Goal: Find specific page/section: Find specific page/section

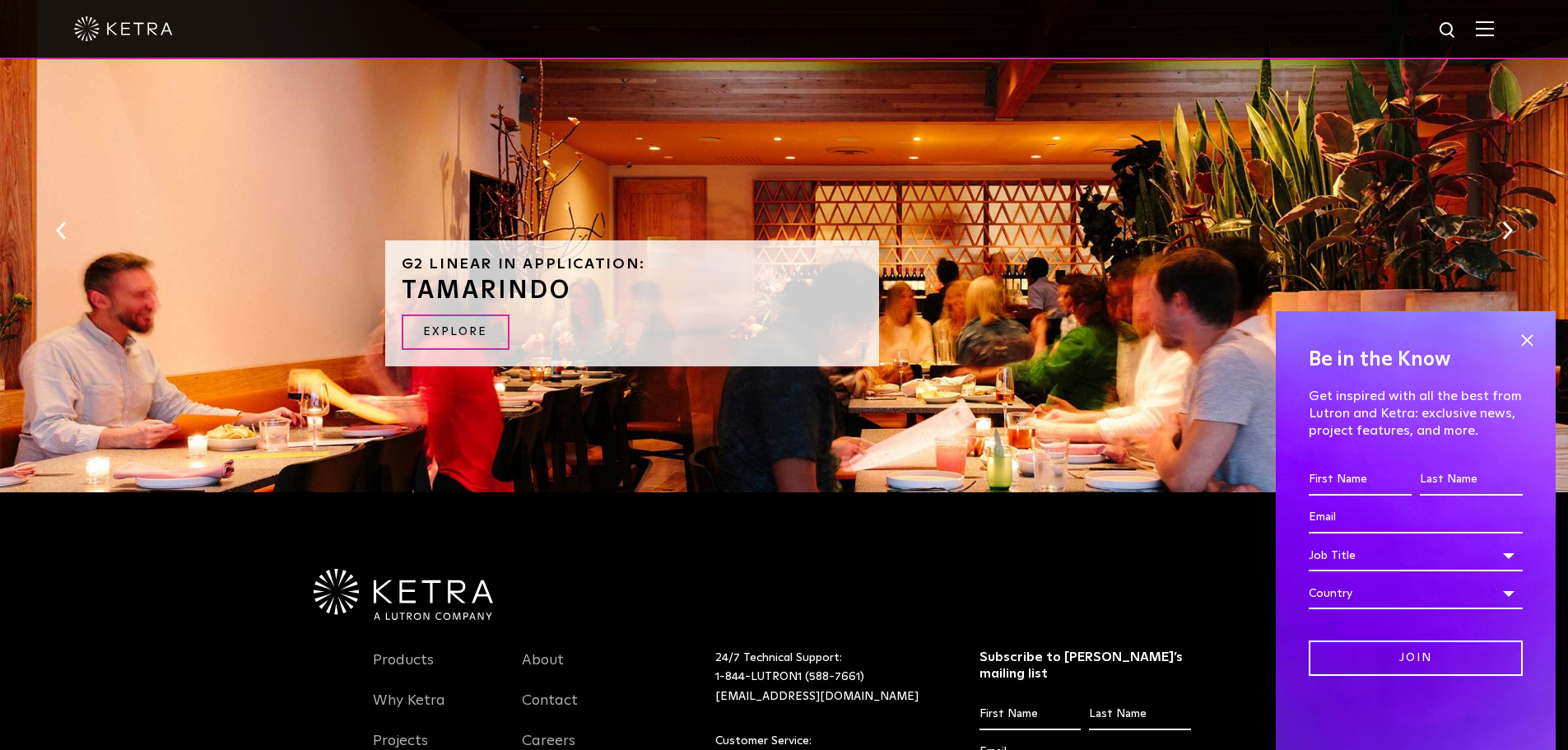
scroll to position [1901, 0]
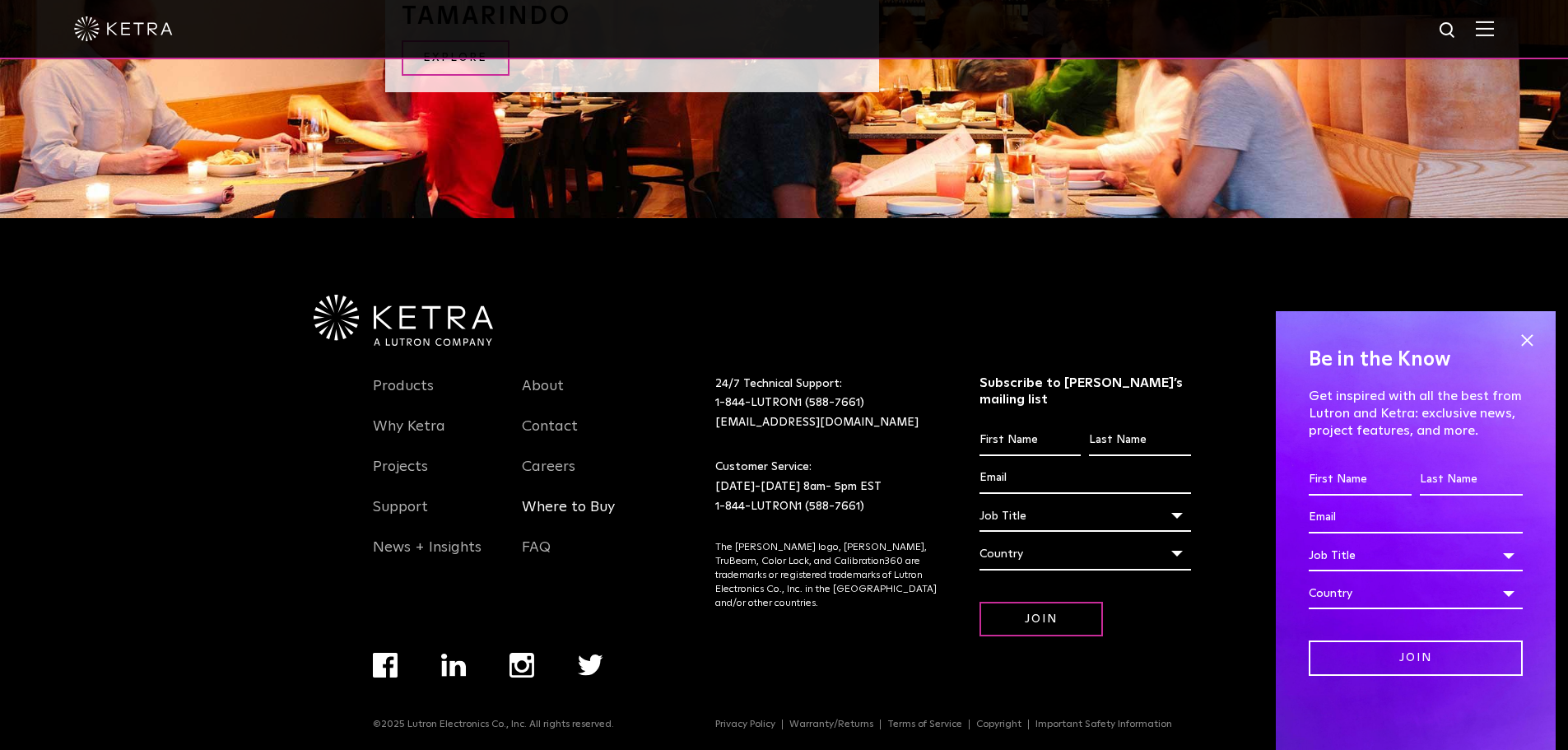
click at [531, 511] on link "Where to Buy" at bounding box center [568, 518] width 93 height 38
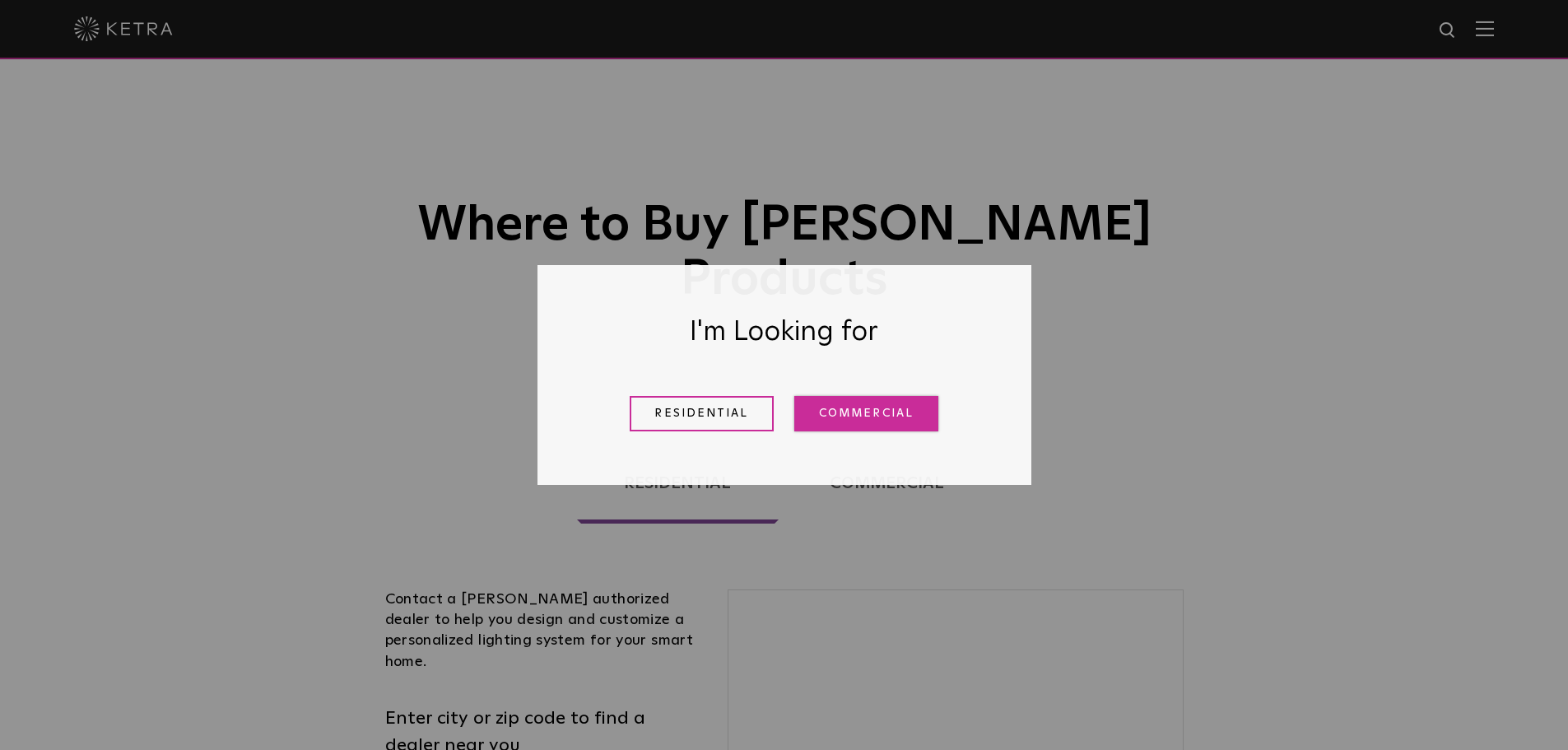
click at [891, 408] on link "Commercial" at bounding box center [866, 414] width 144 height 36
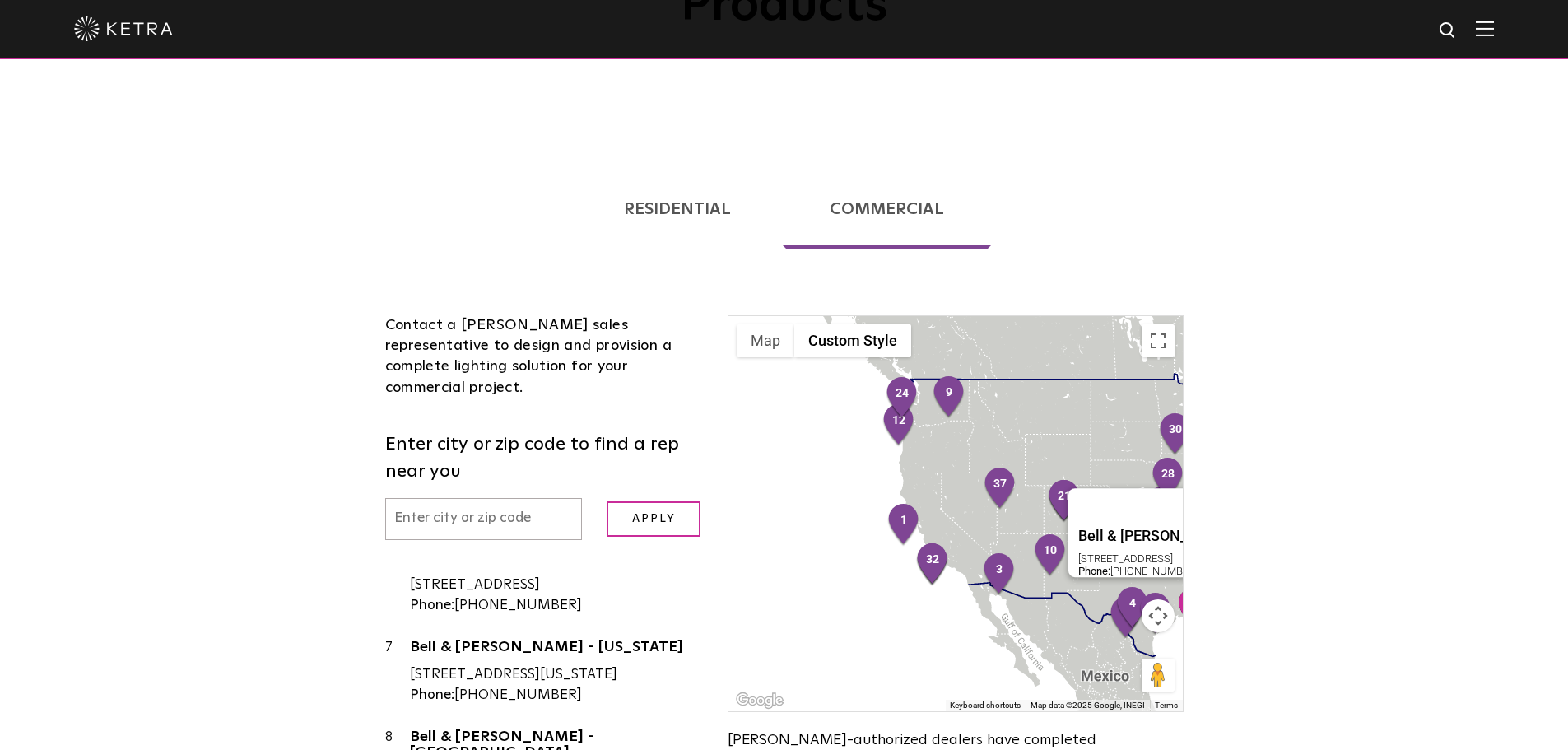
scroll to position [549, 0]
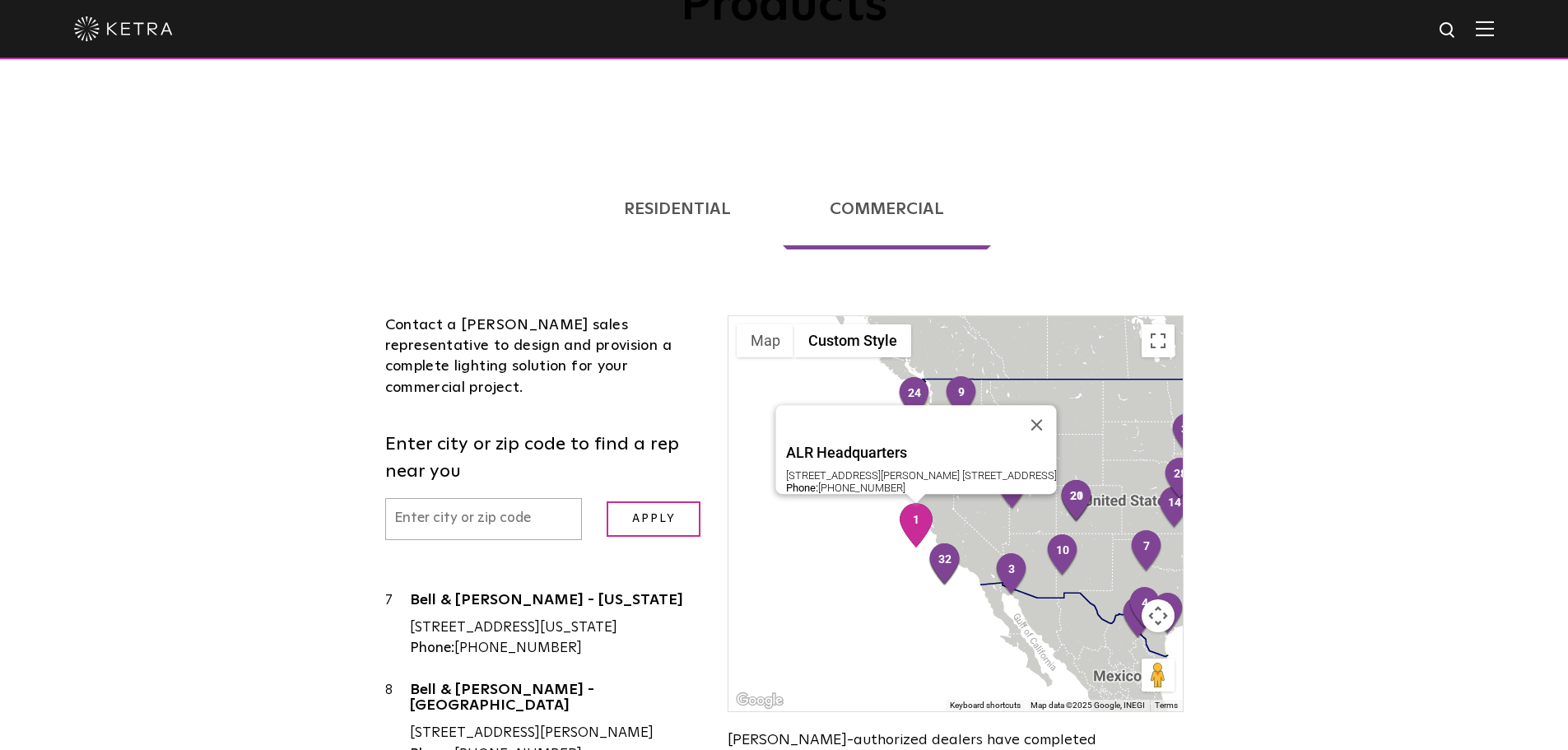
click at [914, 503] on img "1" at bounding box center [916, 525] width 35 height 44
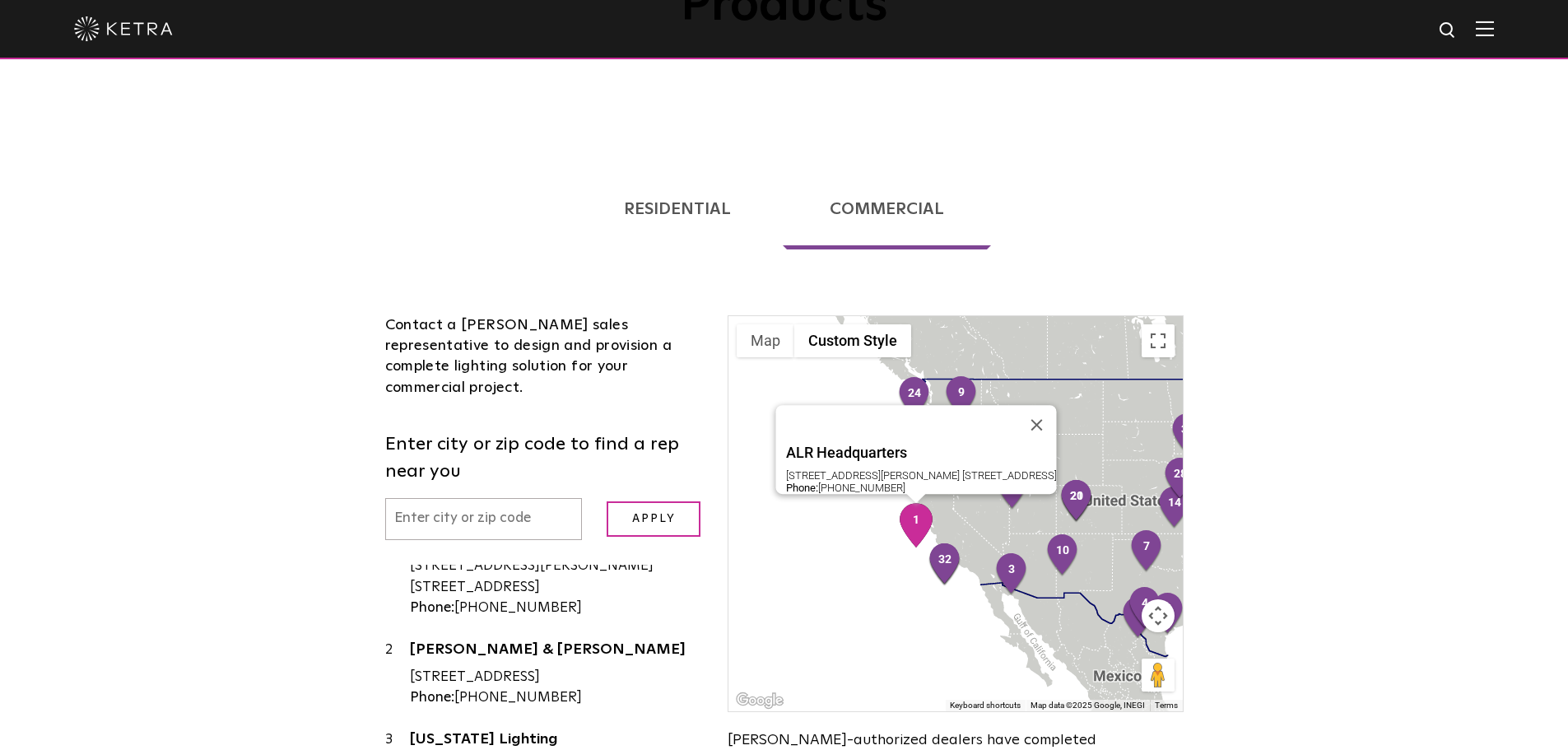
scroll to position [0, 0]
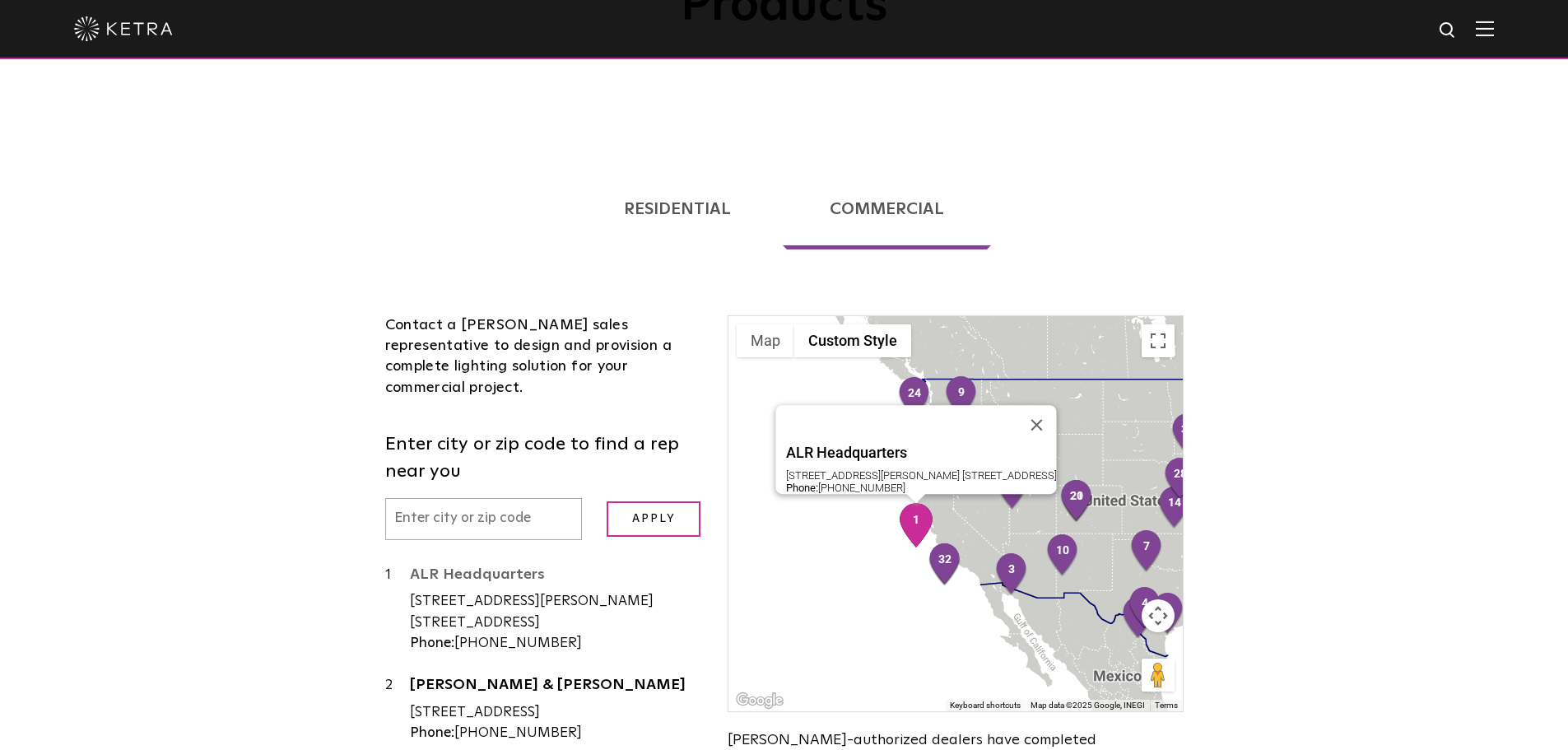
click at [431, 567] on link "ALR Headquarters" at bounding box center [556, 577] width 294 height 21
